Goal: Check status: Check status

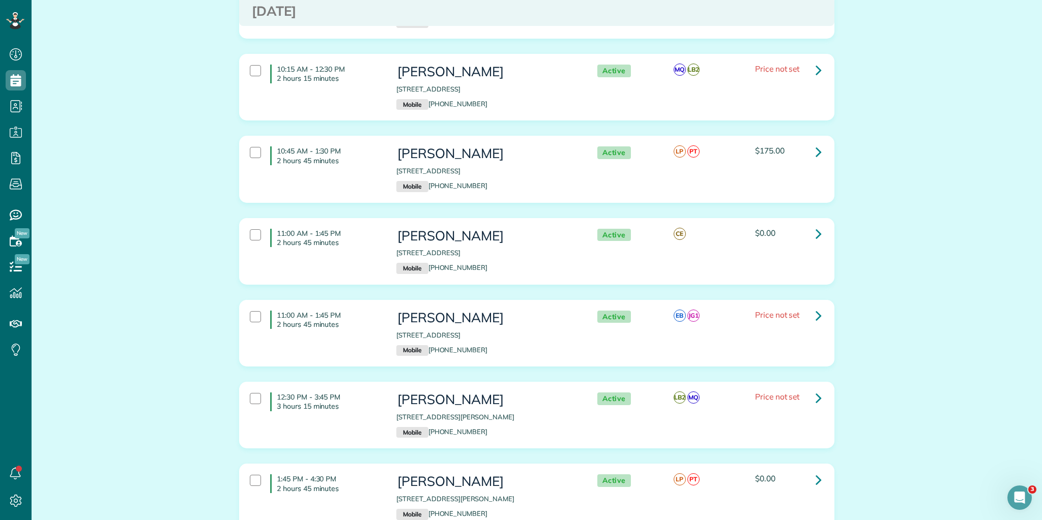
scroll to position [570, 0]
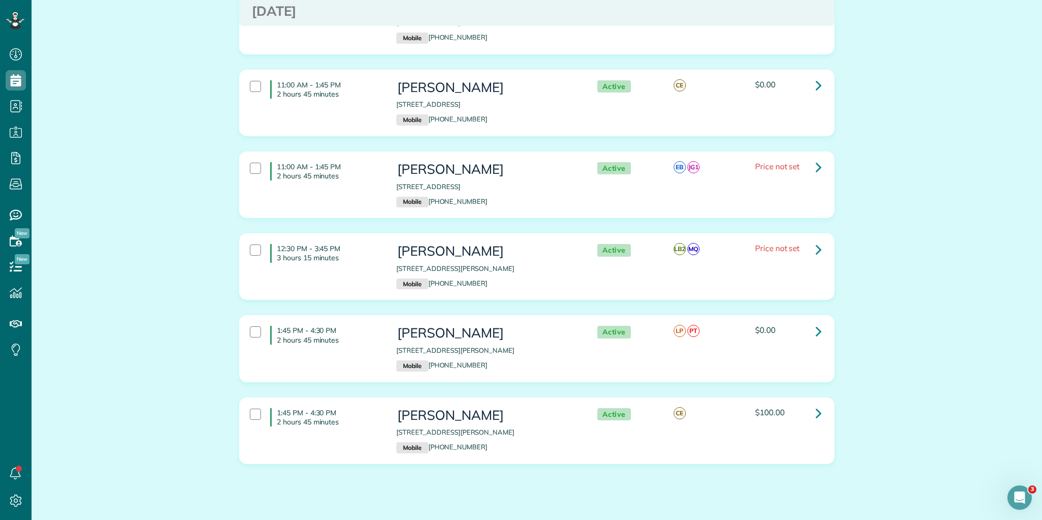
drag, startPoint x: 275, startPoint y: 145, endPoint x: 806, endPoint y: 446, distance: 610.4
click at [860, 514] on div "Appointments the List View [2 min] Schedule Changes Actions Create Appointment …" at bounding box center [537, 6] width 1010 height 1070
copy div "8:00 AM - 11:00 AM 3 hours Emma Finley 129 Rockingham Road Greenville SC 29607 …"
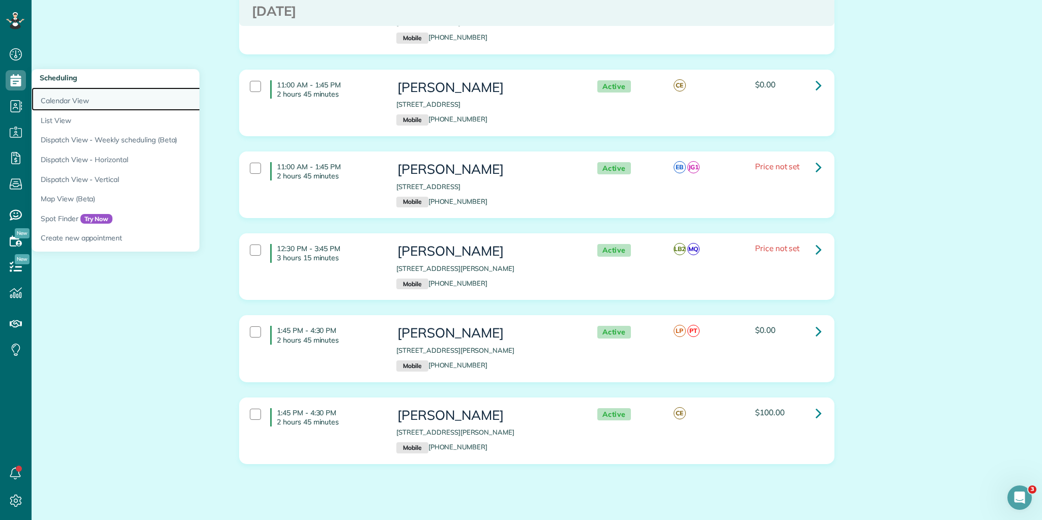
click at [54, 104] on link "Calendar View" at bounding box center [159, 98] width 254 height 23
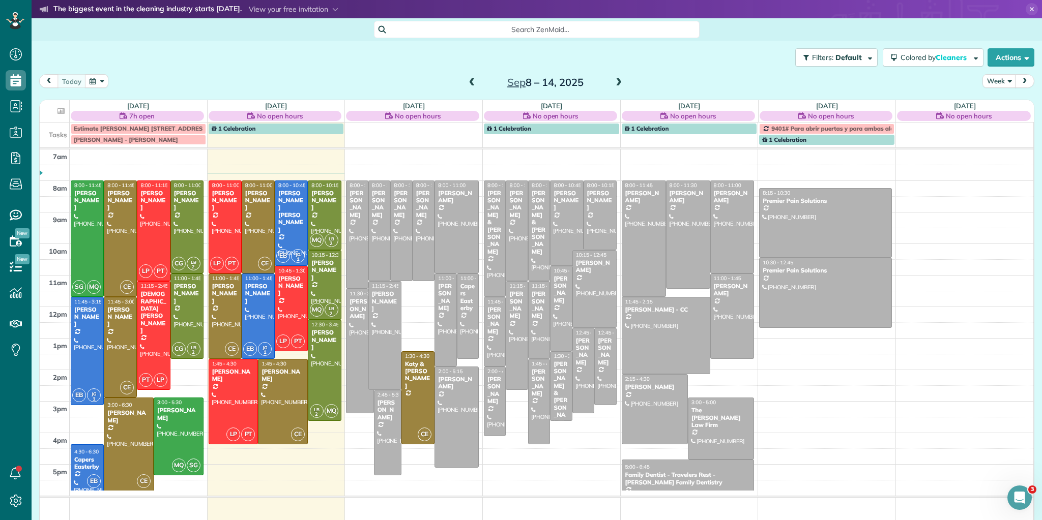
click at [270, 105] on link "[DATE]" at bounding box center [276, 106] width 22 height 8
click at [279, 106] on link "[DATE]" at bounding box center [276, 106] width 22 height 8
